Goal: Information Seeking & Learning: Learn about a topic

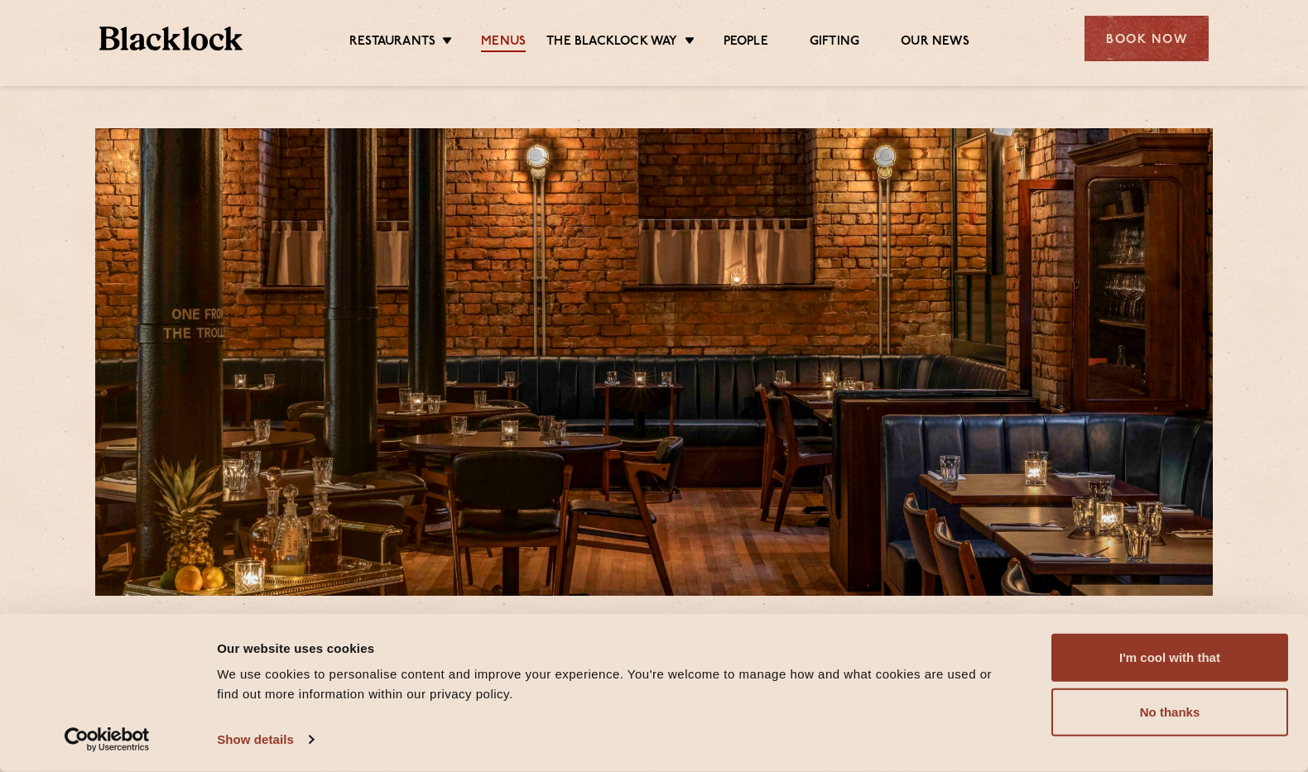
click at [502, 44] on link "Menus" at bounding box center [503, 43] width 45 height 18
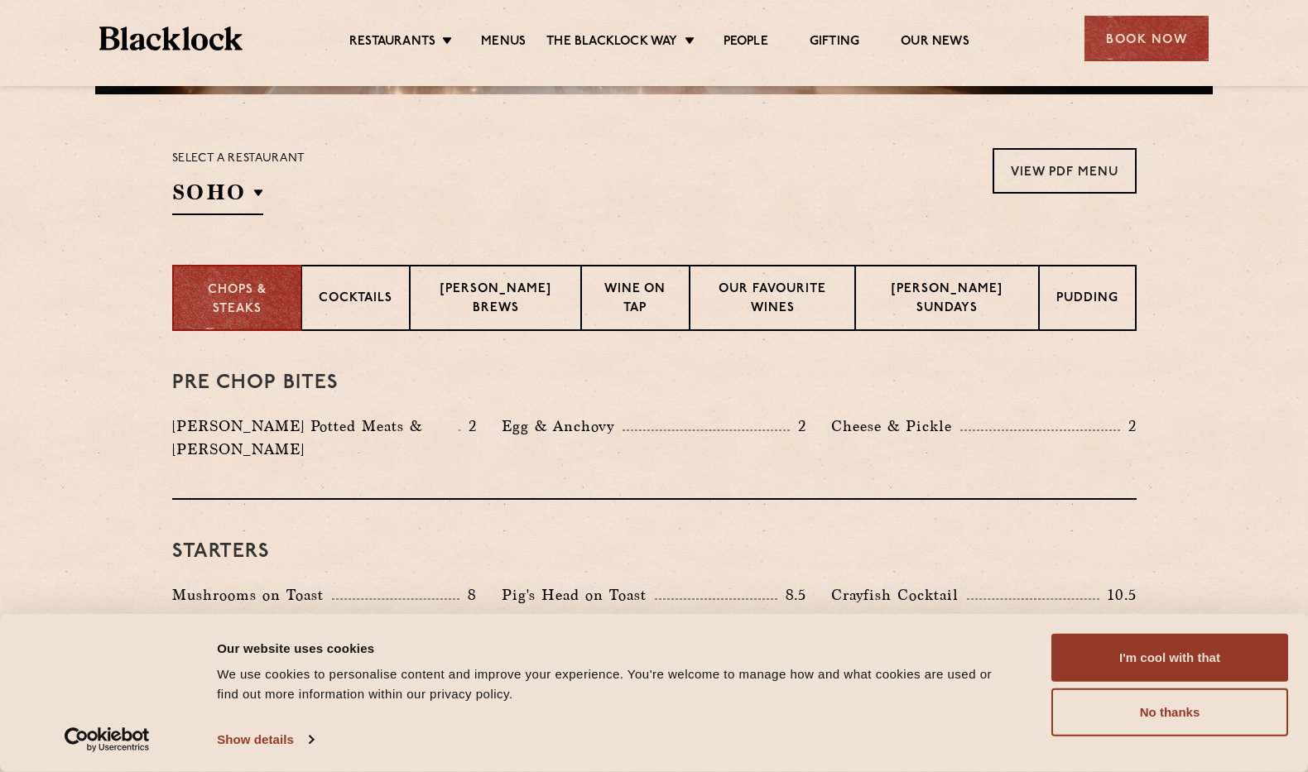
scroll to position [551, 0]
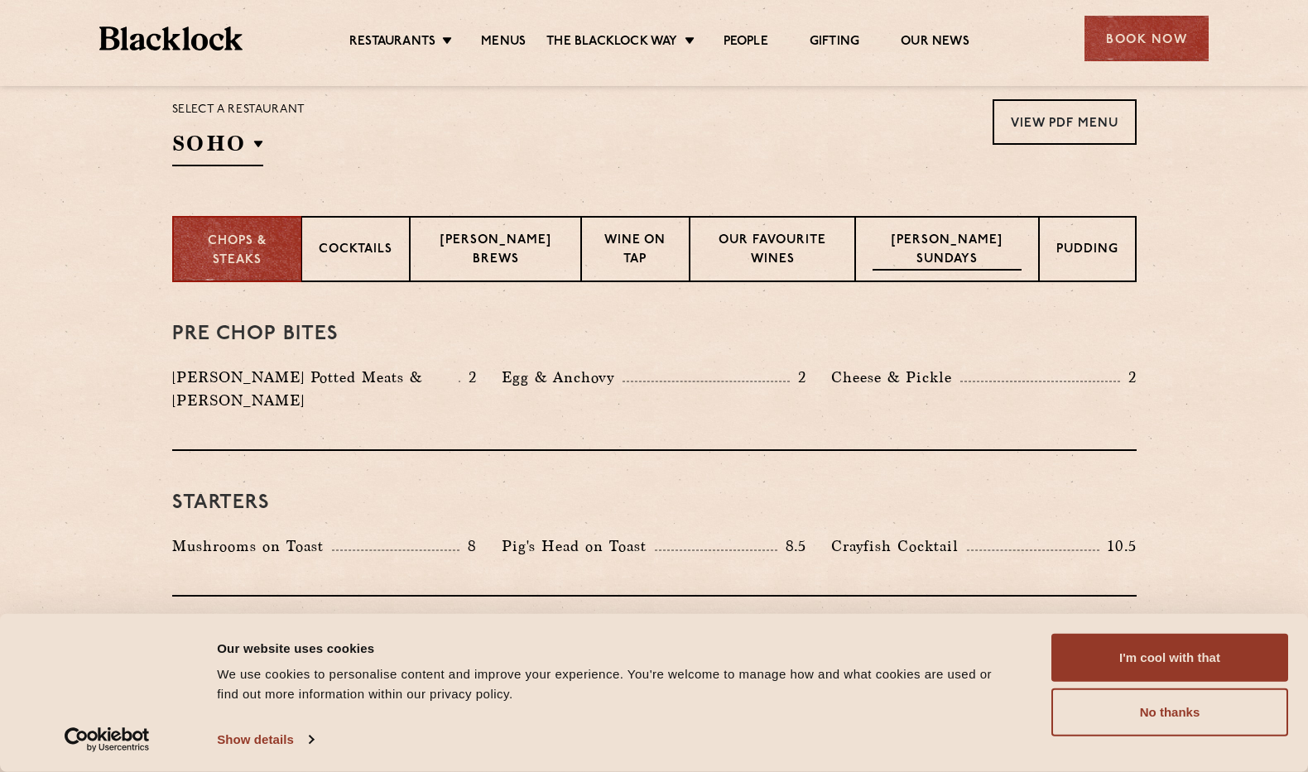
click at [959, 260] on p "Blacklock Sundays" at bounding box center [947, 251] width 149 height 39
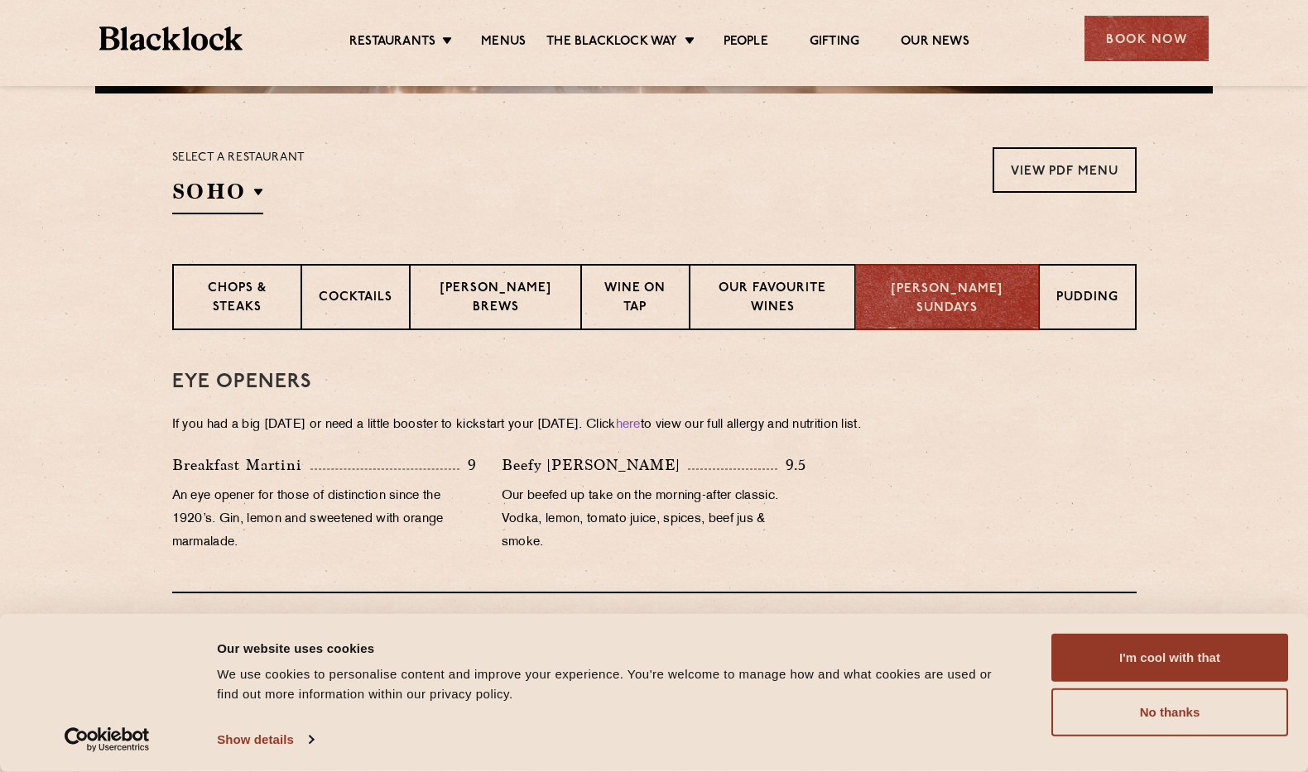
scroll to position [498, 0]
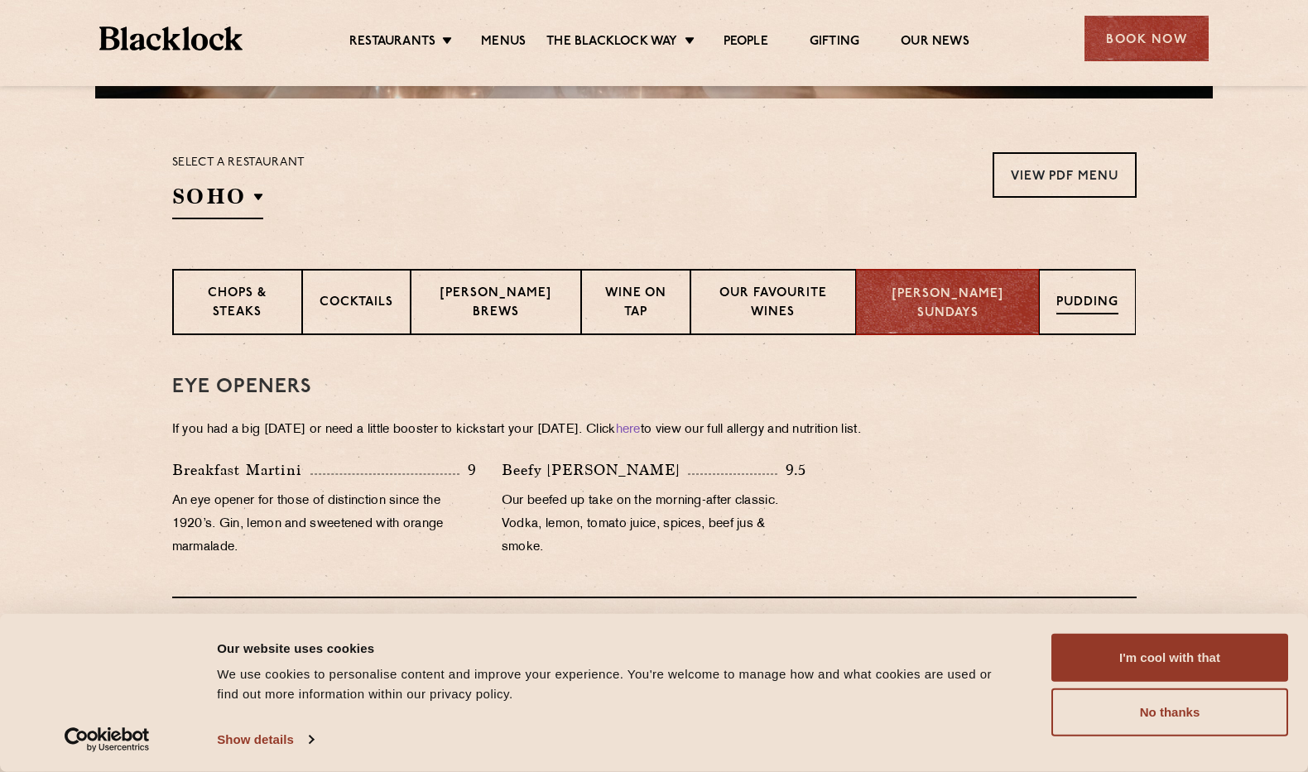
click at [1104, 296] on p "Pudding" at bounding box center [1087, 304] width 62 height 21
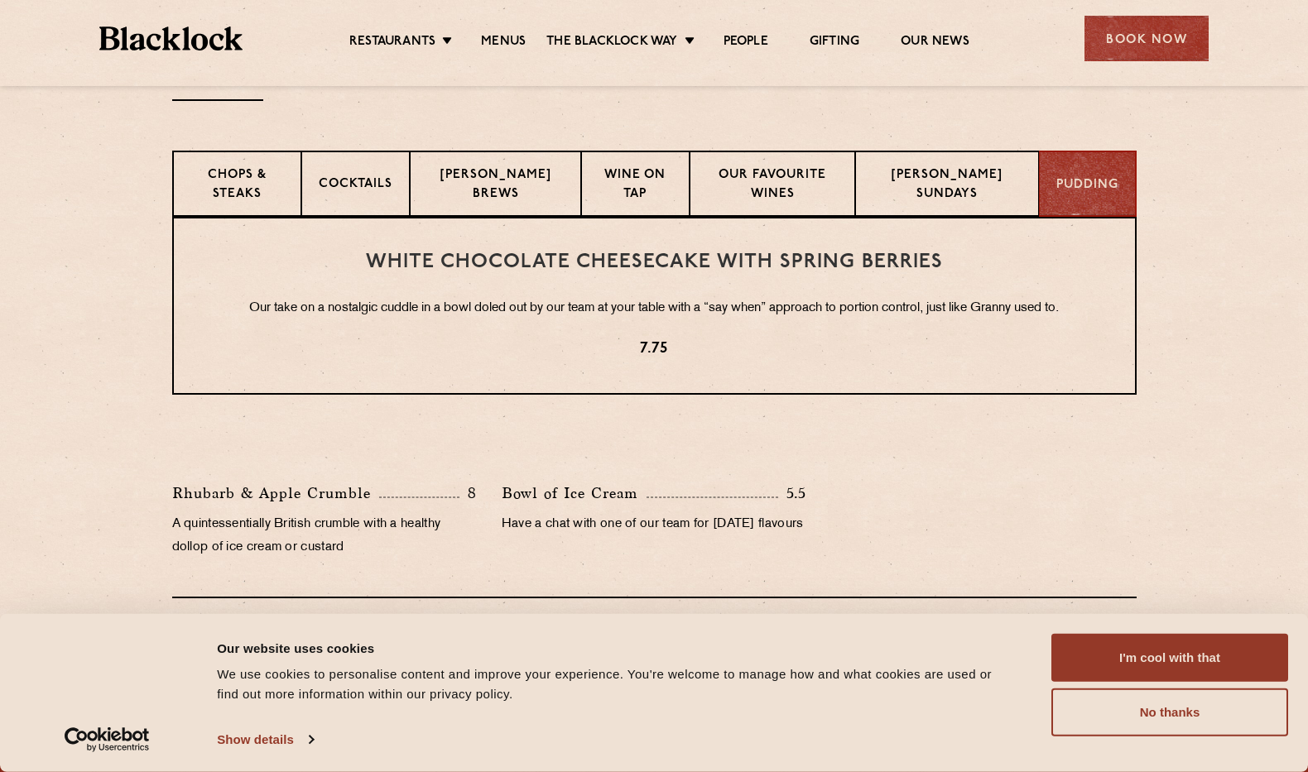
scroll to position [614, 0]
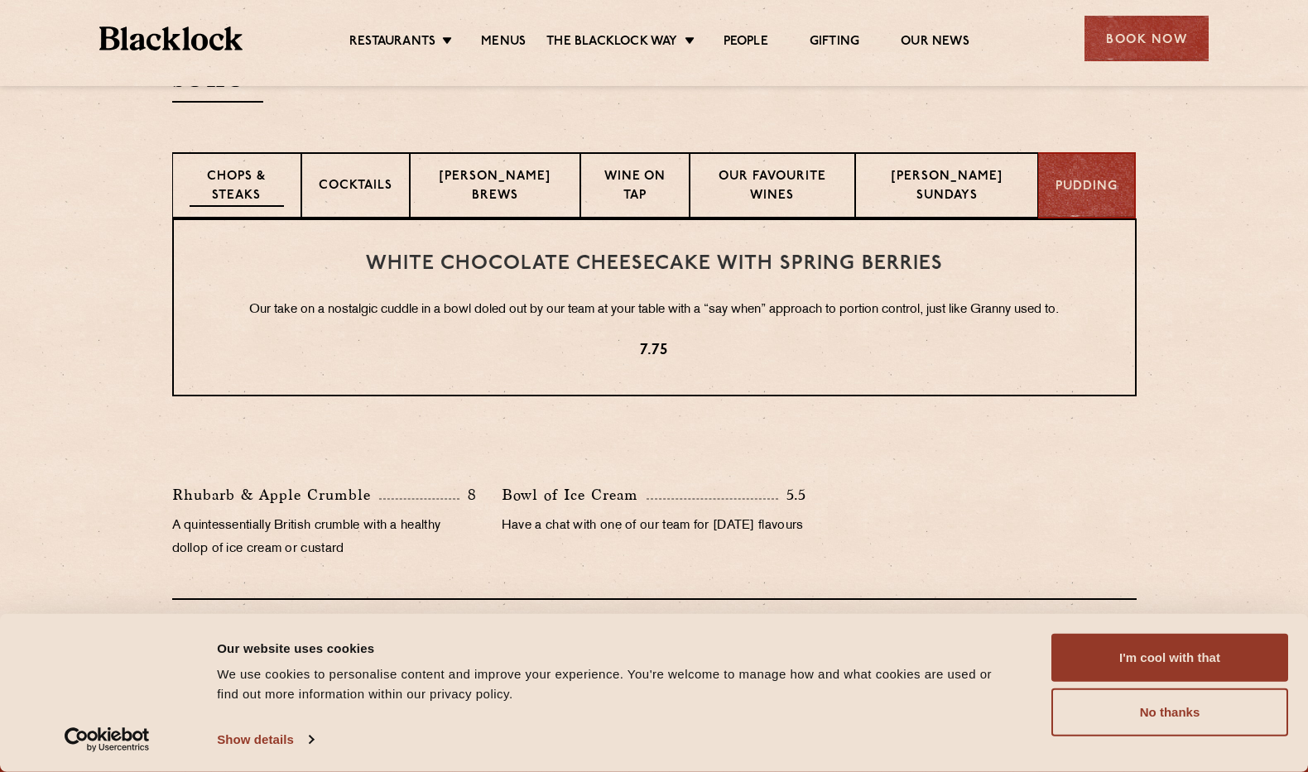
click at [248, 204] on p "Chops & Steaks" at bounding box center [237, 187] width 94 height 39
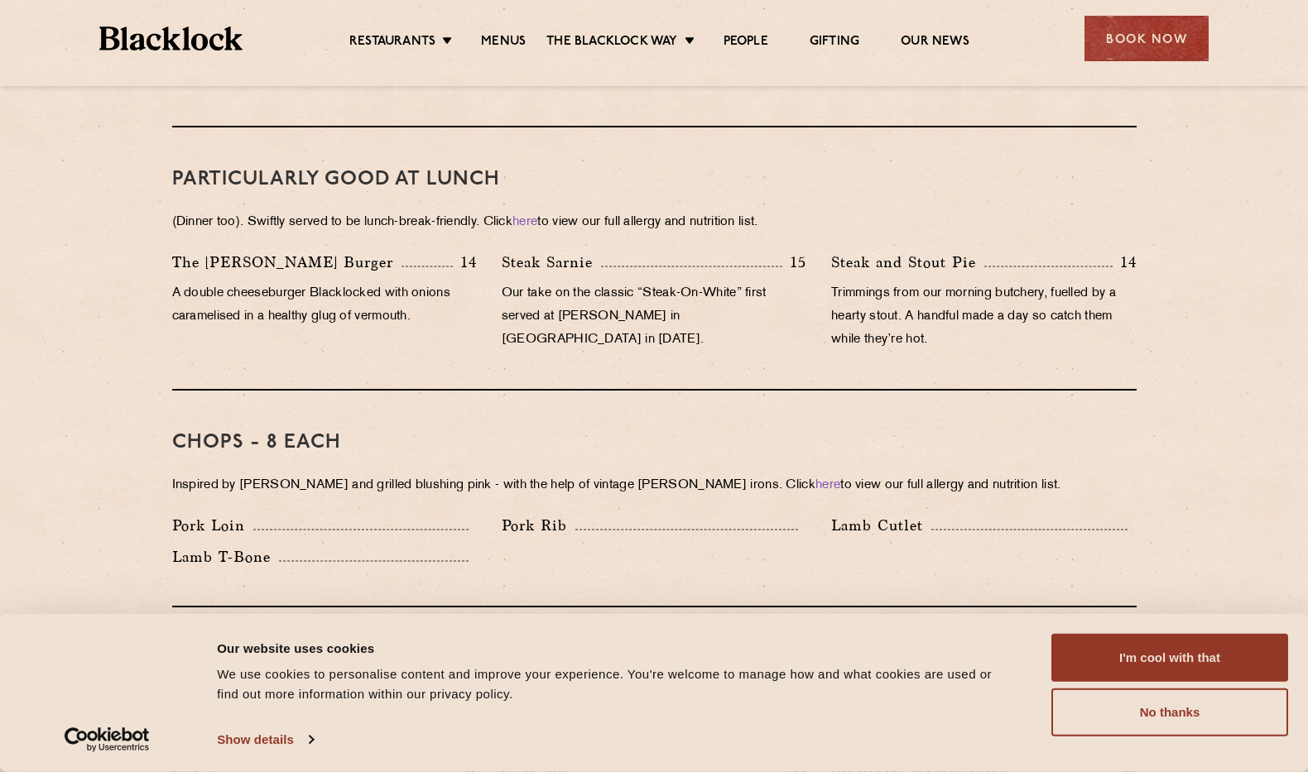
scroll to position [1021, 0]
